Goal: Task Accomplishment & Management: Use online tool/utility

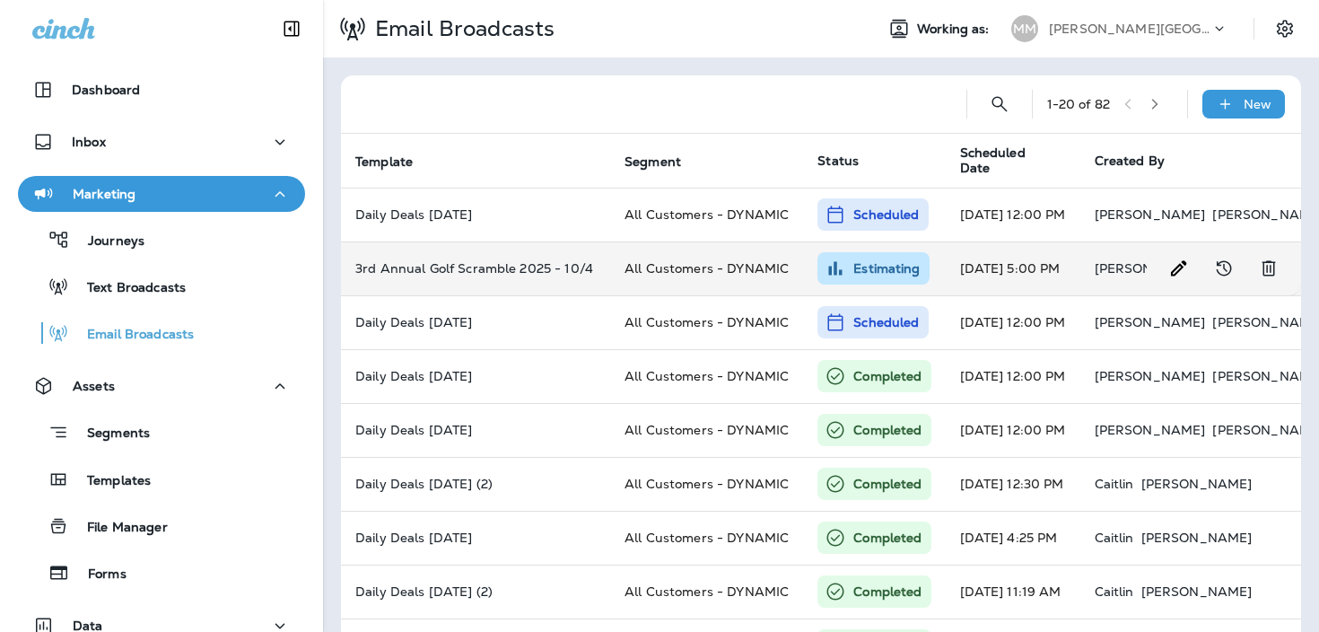
click at [457, 257] on td "3rd Annual Golf Scramble 2025 - 10/4" at bounding box center [475, 268] width 269 height 54
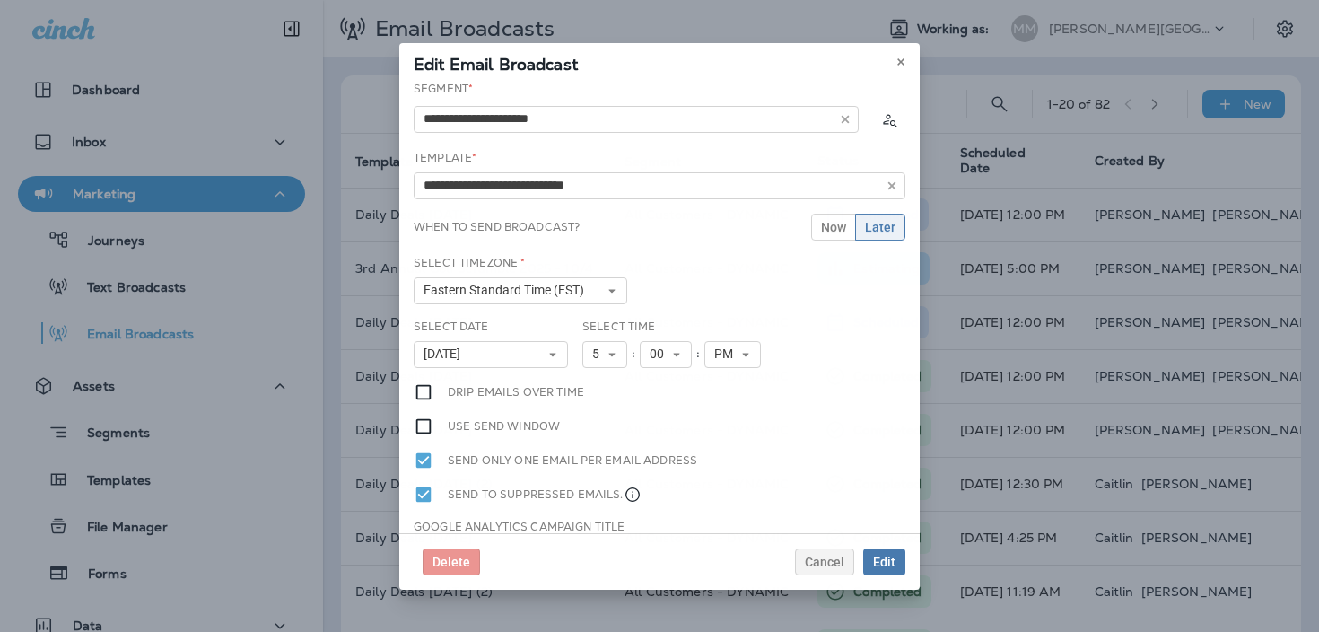
type input "**********"
click at [825, 556] on span "Cancel" at bounding box center [824, 561] width 39 height 13
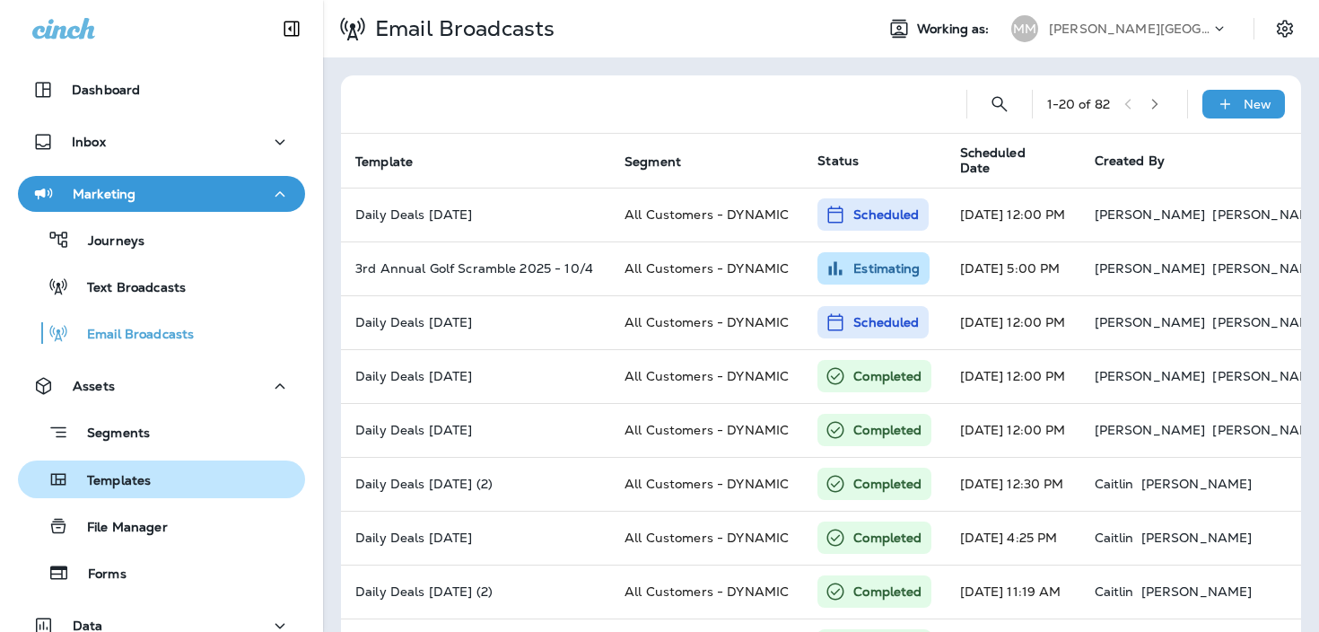
click at [241, 470] on div "Templates" at bounding box center [161, 479] width 273 height 27
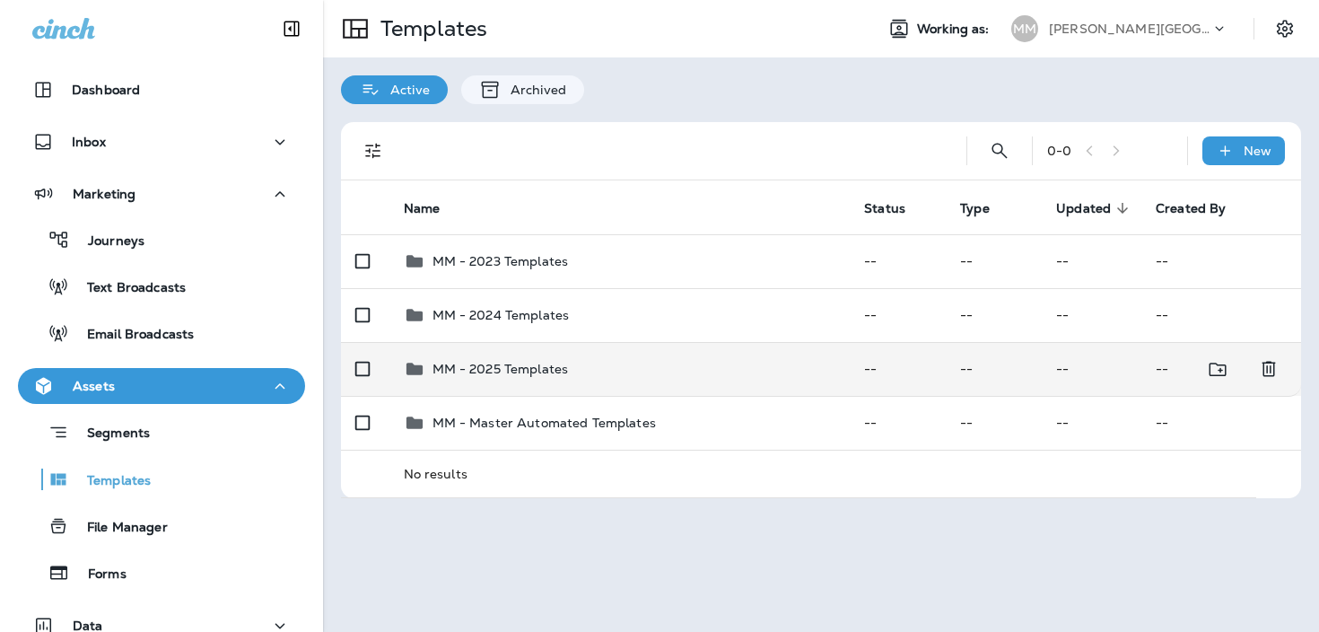
click at [594, 366] on div "MM - 2025 Templates" at bounding box center [620, 369] width 432 height 22
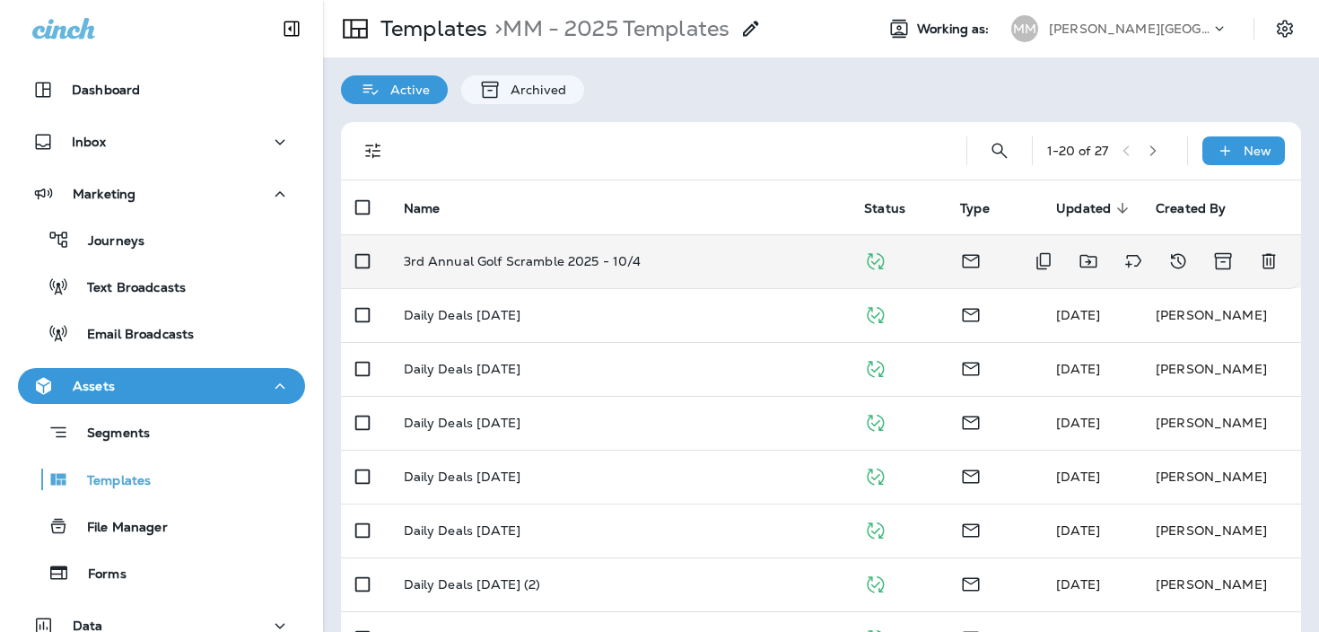
click at [648, 249] on td "3rd Annual Golf Scramble 2025 - 10/4" at bounding box center [619, 261] width 461 height 54
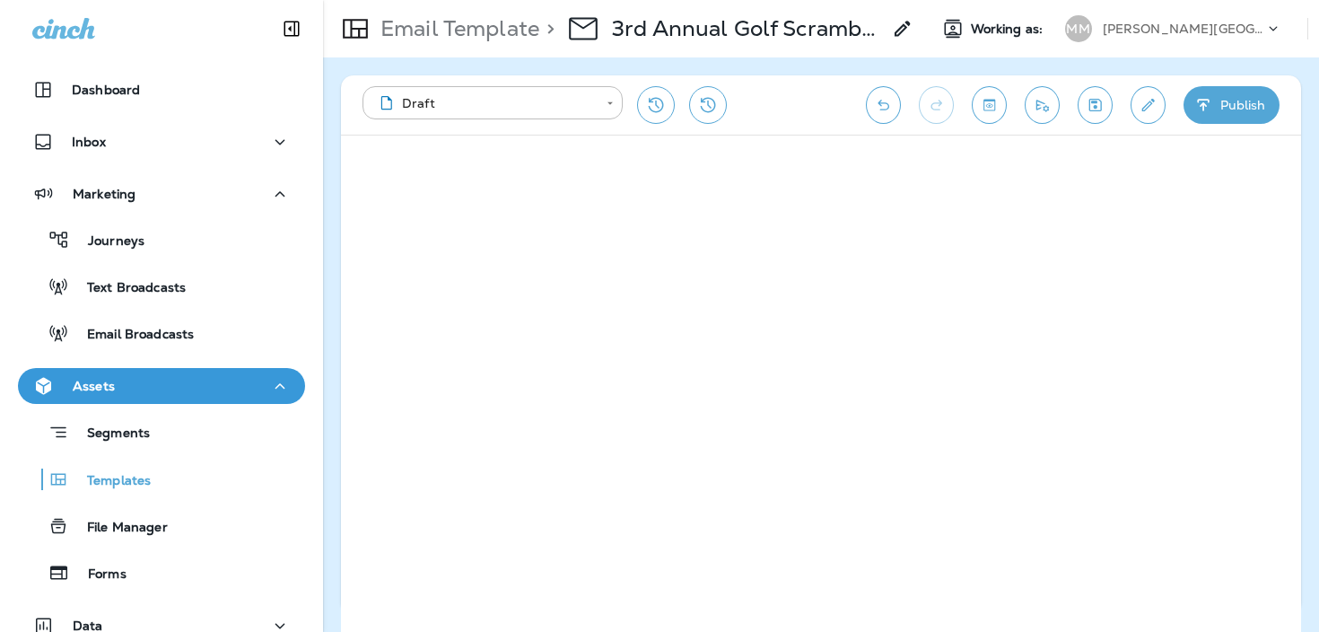
click at [1137, 35] on p "[PERSON_NAME][GEOGRAPHIC_DATA]" at bounding box center [1182, 29] width 161 height 14
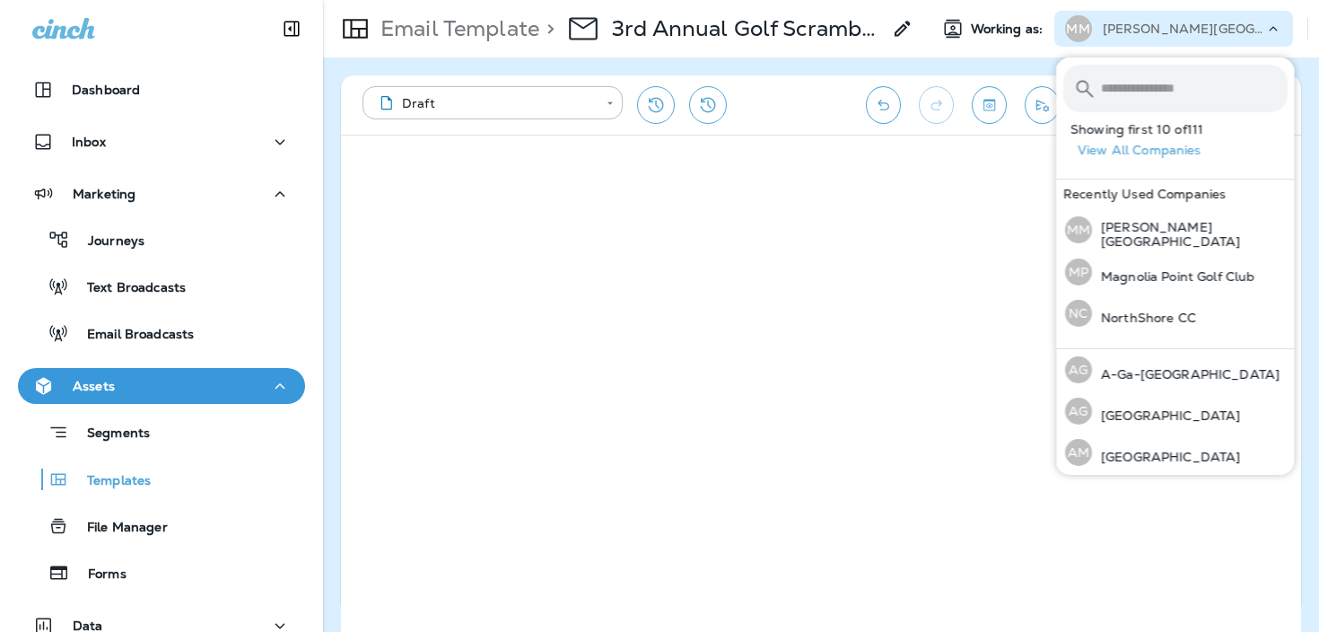
click at [1137, 84] on input "text" at bounding box center [1194, 89] width 187 height 48
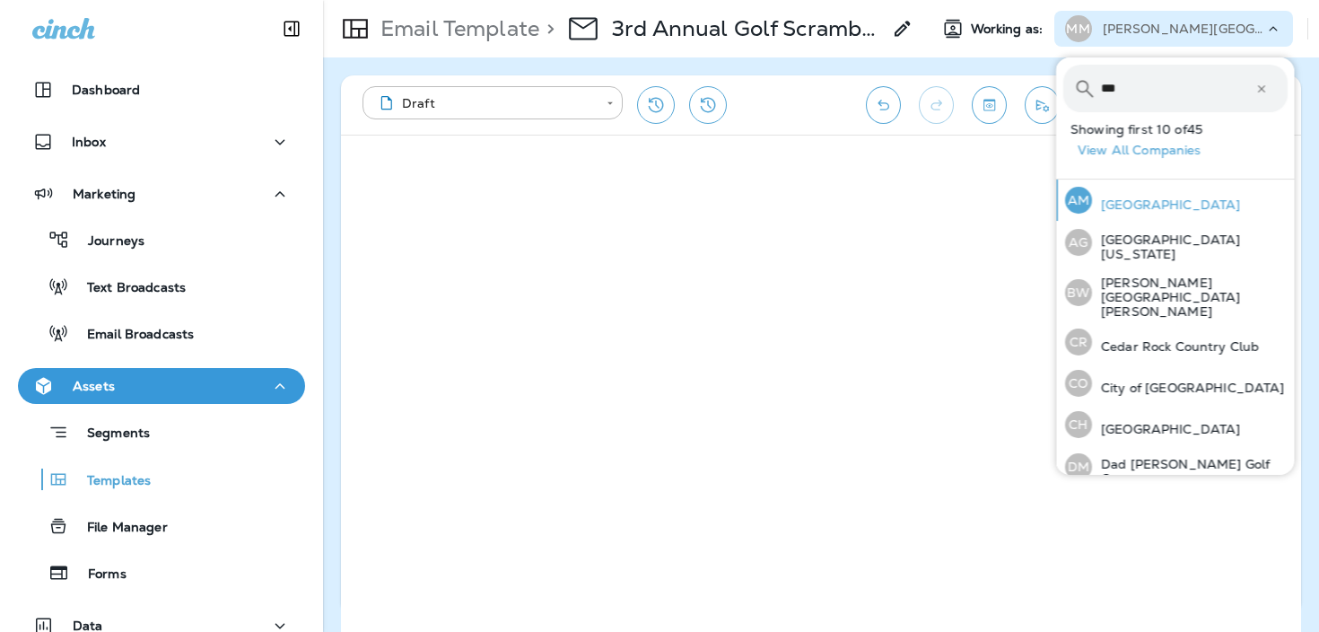
type input "****"
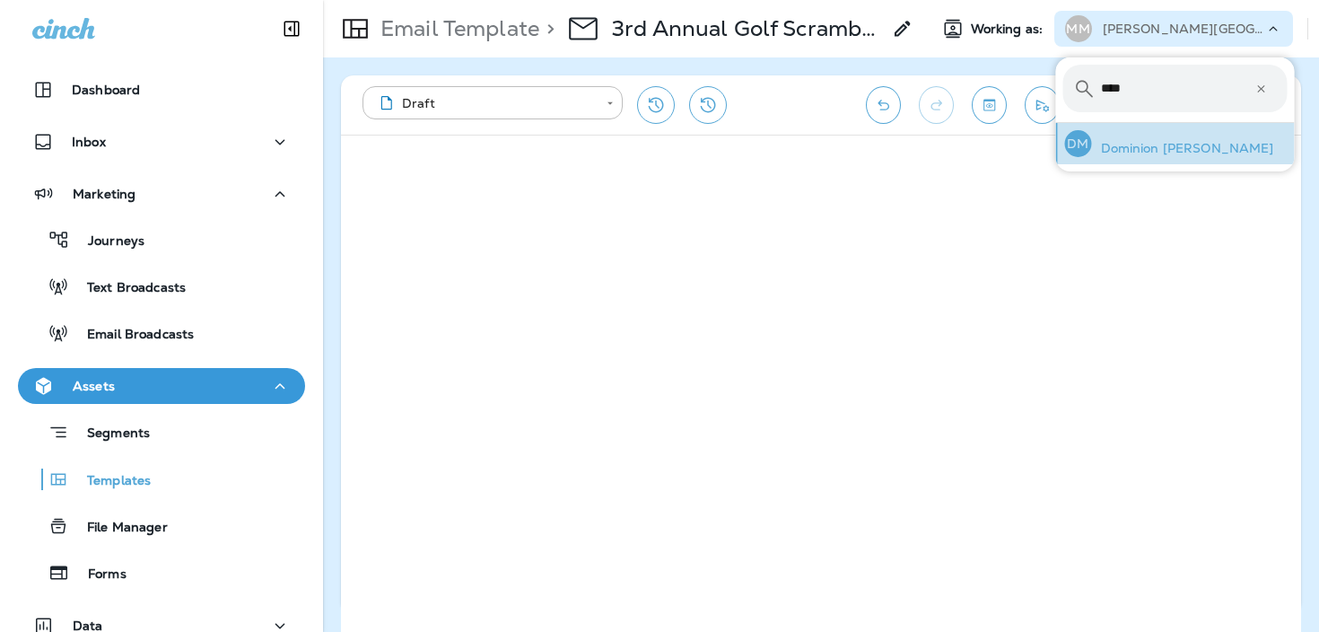
click at [1144, 143] on p "Dominion [PERSON_NAME]" at bounding box center [1183, 148] width 182 height 14
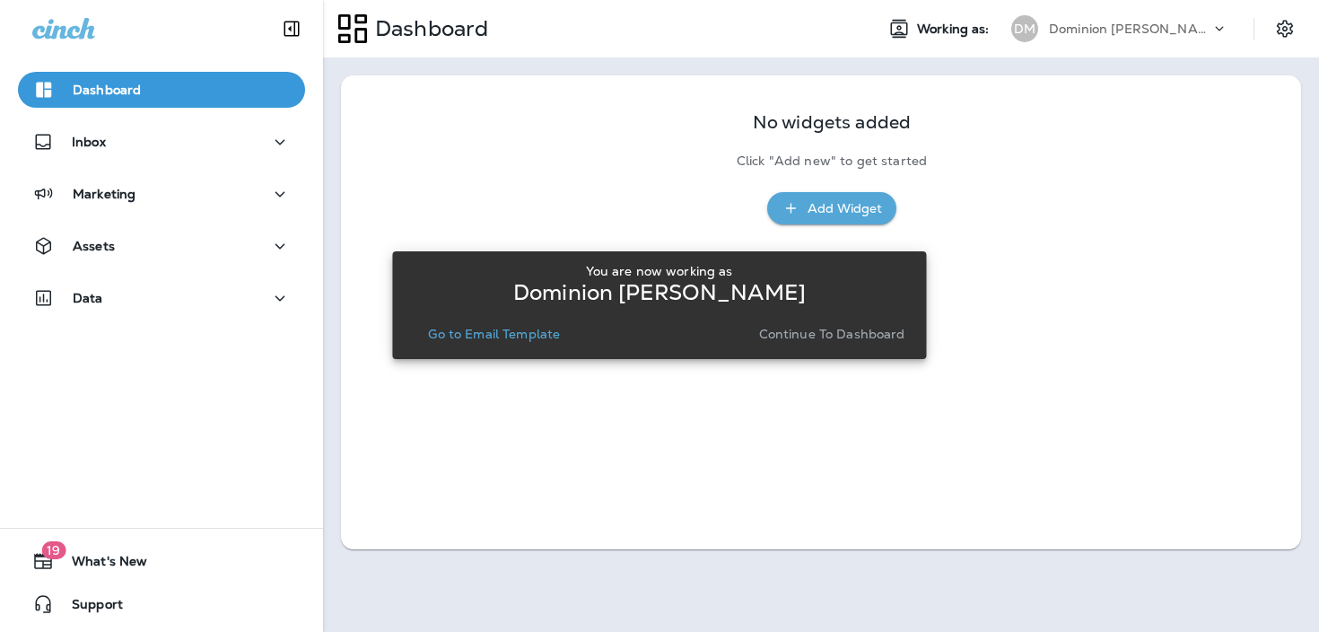
click at [840, 332] on p "Continue to Dashboard" at bounding box center [832, 334] width 146 height 14
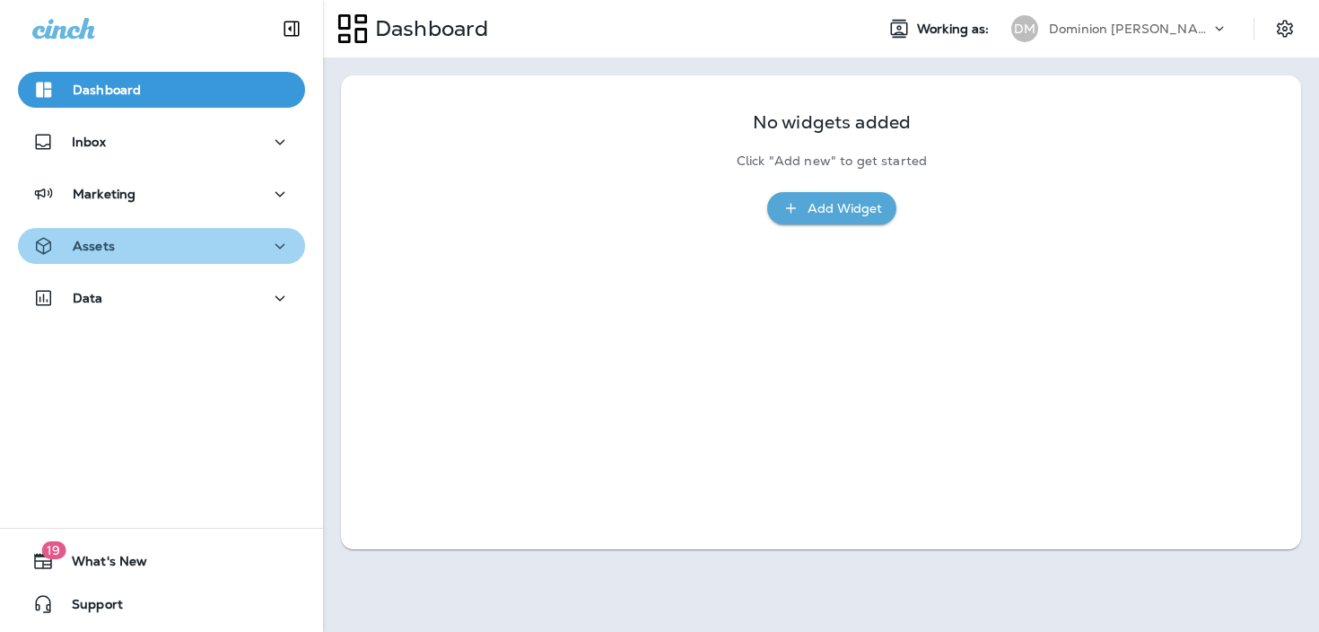
click at [181, 241] on div "Assets" at bounding box center [161, 246] width 258 height 22
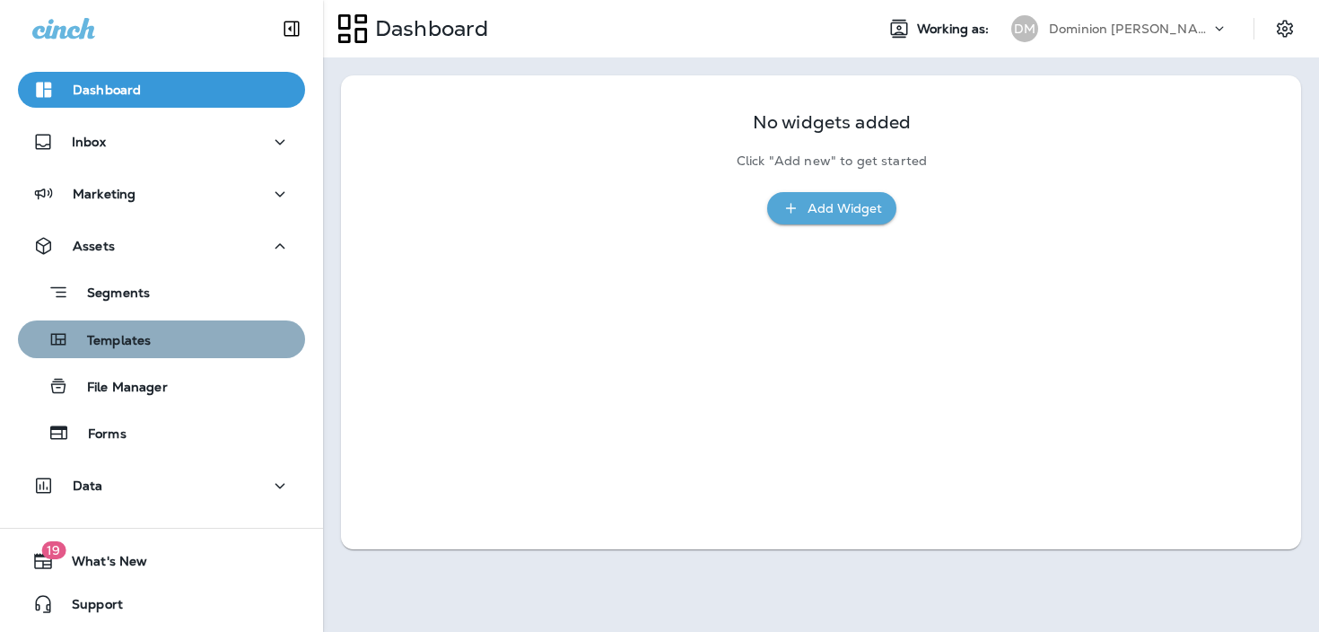
click at [190, 326] on div "Templates" at bounding box center [161, 339] width 273 height 27
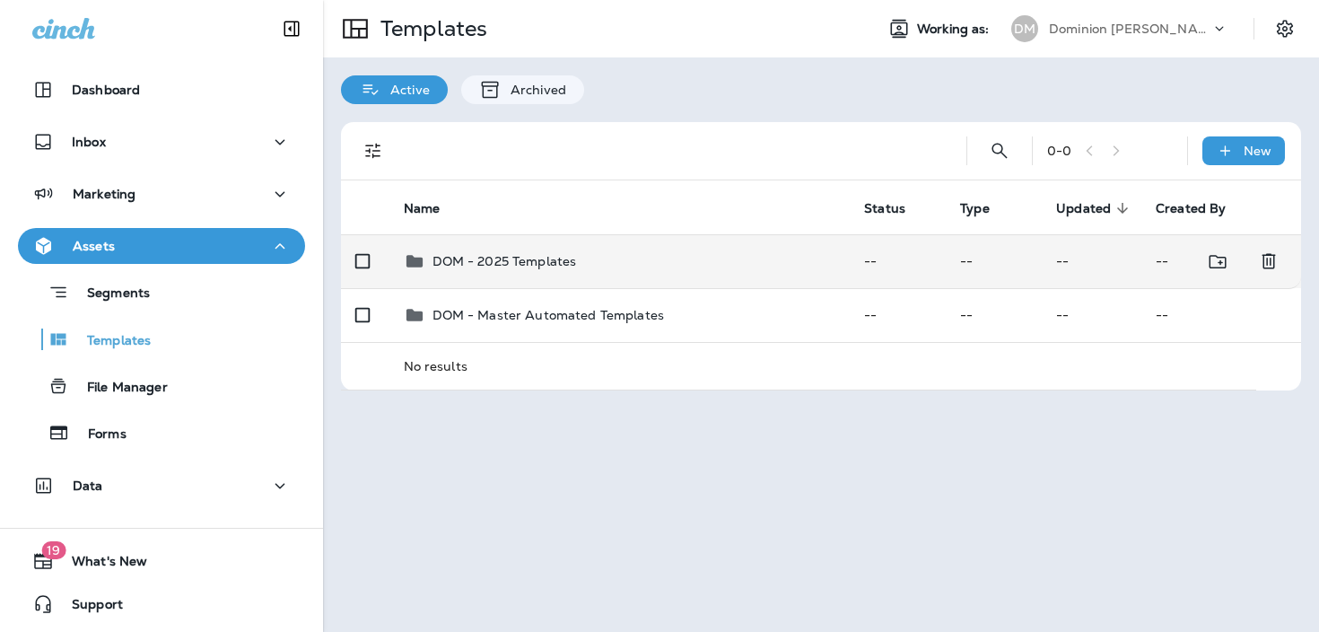
click at [440, 270] on div "DOM - 2025 Templates" at bounding box center [504, 261] width 144 height 22
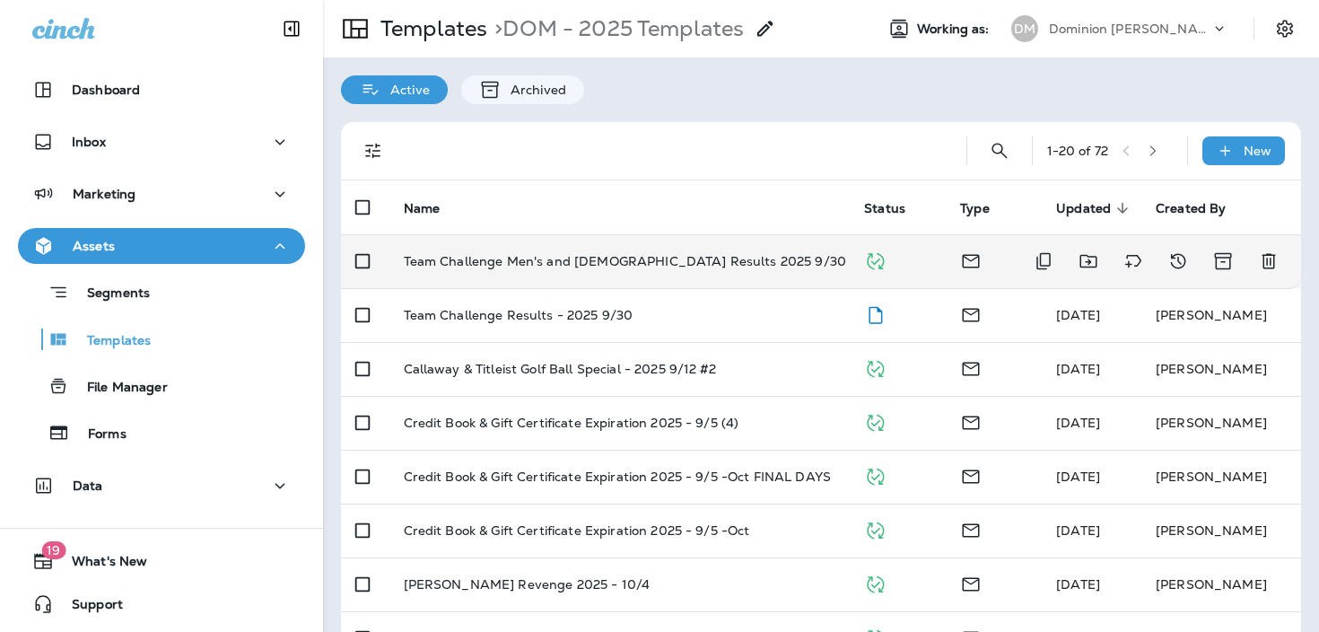
click at [623, 284] on td "Team Challenge Men's and [DEMOGRAPHIC_DATA] Results 2025 9/30" at bounding box center [619, 261] width 461 height 54
